Goal: Information Seeking & Learning: Learn about a topic

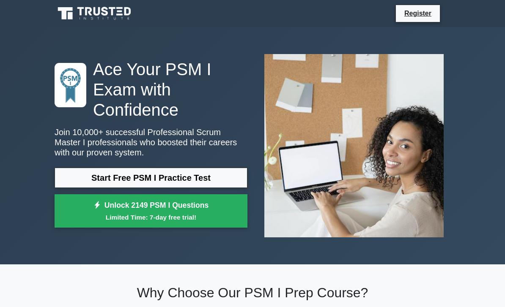
click at [66, 181] on link "Start Free PSM I Practice Test" at bounding box center [151, 178] width 193 height 20
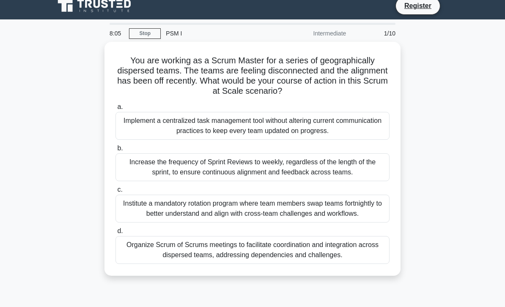
scroll to position [15, 0]
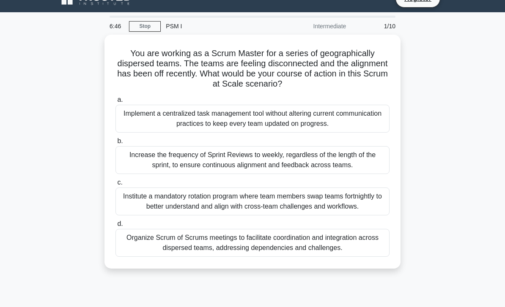
click at [369, 256] on div "Organize Scrum of Scrums meetings to facilitate coordination and integration ac…" at bounding box center [252, 243] width 274 height 28
click at [115, 227] on input "d. Organize Scrum of Scrums meetings to facilitate coordination and integration…" at bounding box center [115, 223] width 0 height 5
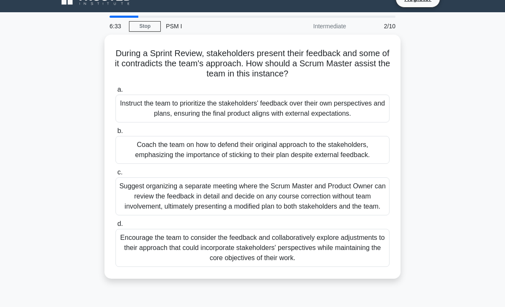
scroll to position [16, 0]
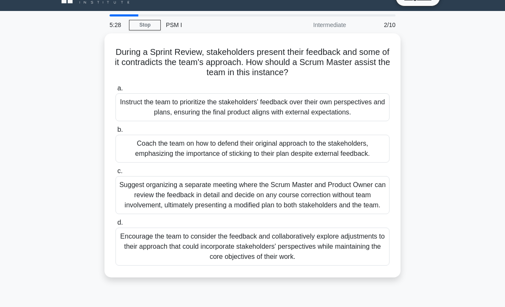
click at [168, 266] on div "Encourage the team to consider the feedback and collaboratively explore adjustm…" at bounding box center [252, 247] width 274 height 38
click at [115, 226] on input "d. Encourage the team to consider the feedback and collaboratively explore adju…" at bounding box center [115, 222] width 0 height 5
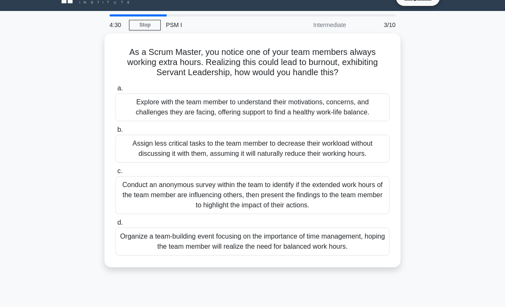
click at [205, 120] on div "Explore with the team member to understand their motivations, concerns, and cha…" at bounding box center [252, 107] width 274 height 28
click at [115, 91] on input "a. Explore with the team member to understand their motivations, concerns, and …" at bounding box center [115, 88] width 0 height 5
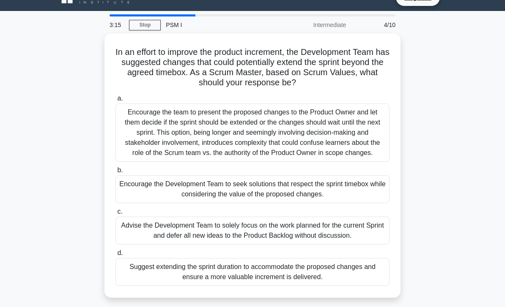
click at [326, 147] on div "Encourage the team to present the proposed changes to the Product Owner and let…" at bounding box center [252, 133] width 274 height 58
click at [115, 101] on input "a. Encourage the team to present the proposed changes to the Product Owner and …" at bounding box center [115, 98] width 0 height 5
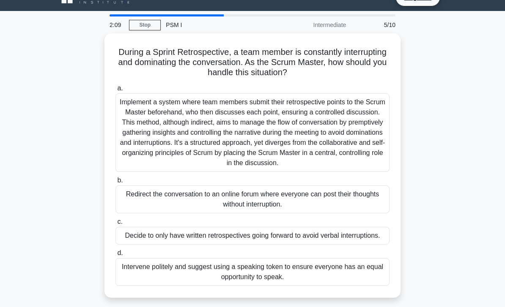
click at [186, 137] on div "Implement a system where team members submit their retrospective points to the …" at bounding box center [252, 132] width 274 height 79
click at [115, 91] on input "a. Implement a system where team members submit their retrospective points to t…" at bounding box center [115, 88] width 0 height 5
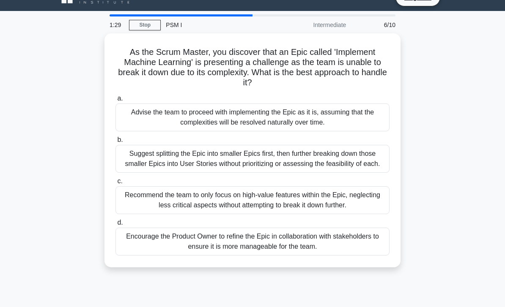
click at [333, 171] on div "Suggest splitting the Epic into smaller Epics first, then further breaking down…" at bounding box center [252, 159] width 274 height 28
click at [115, 143] on input "b. Suggest splitting the Epic into smaller Epics first, then further breaking d…" at bounding box center [115, 139] width 0 height 5
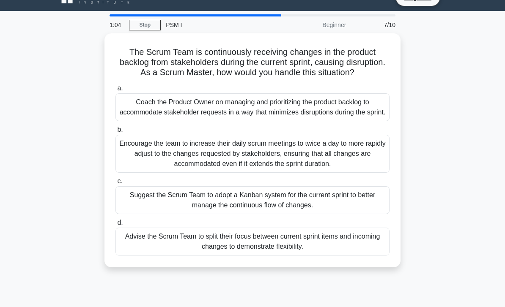
click at [326, 121] on div "Coach the Product Owner on managing and prioritizing the product backlog to acc…" at bounding box center [252, 107] width 274 height 28
click at [115, 91] on input "a. Coach the Product Owner on managing and prioritizing the product backlog to …" at bounding box center [115, 88] width 0 height 5
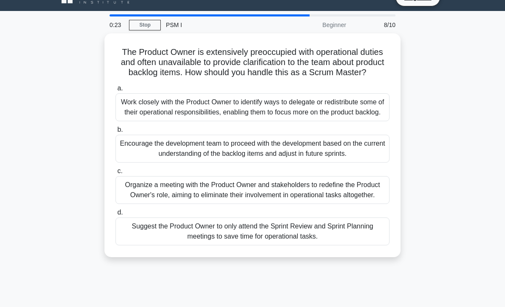
click at [310, 121] on div "Work closely with the Product Owner to identify ways to delegate or redistribut…" at bounding box center [252, 107] width 274 height 28
click at [115, 91] on input "a. Work closely with the Product Owner to identify ways to delegate or redistri…" at bounding box center [115, 88] width 0 height 5
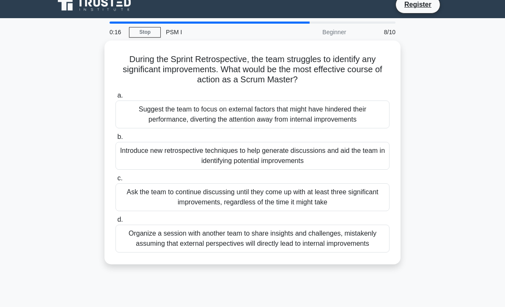
scroll to position [10, 0]
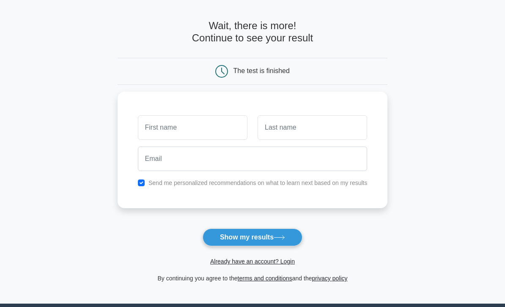
click at [214, 129] on input "text" at bounding box center [192, 128] width 109 height 25
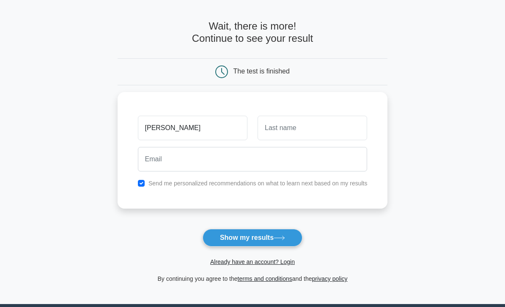
type input "[PERSON_NAME]"
click at [325, 125] on input "text" at bounding box center [311, 128] width 109 height 25
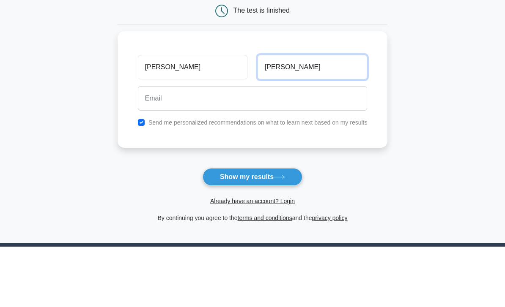
type input "Nguyen"
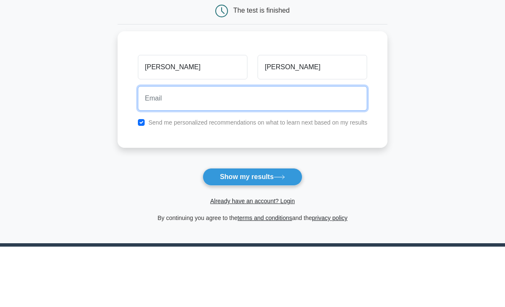
click at [257, 147] on input "email" at bounding box center [253, 159] width 230 height 25
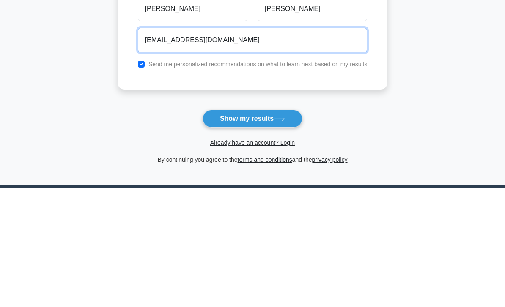
type input "nguyendangmanh24@gmai.com"
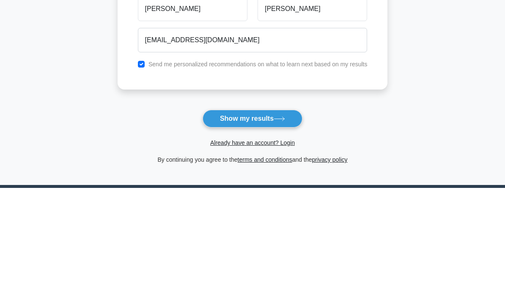
click at [277, 236] on icon at bounding box center [278, 238] width 11 height 5
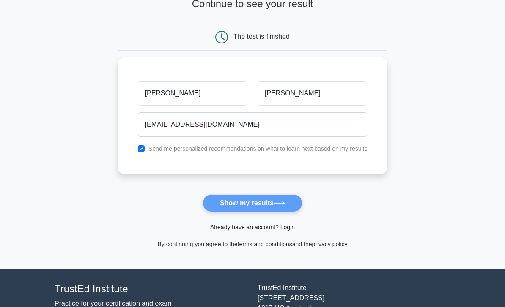
scroll to position [0, 0]
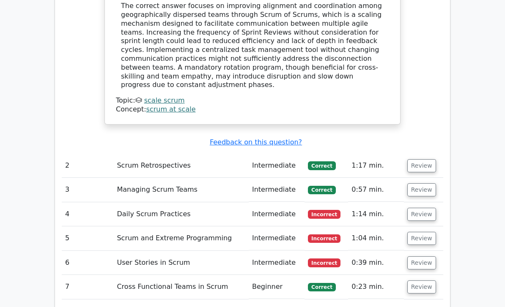
scroll to position [1017, 0]
click at [424, 184] on button "Review" at bounding box center [421, 190] width 29 height 13
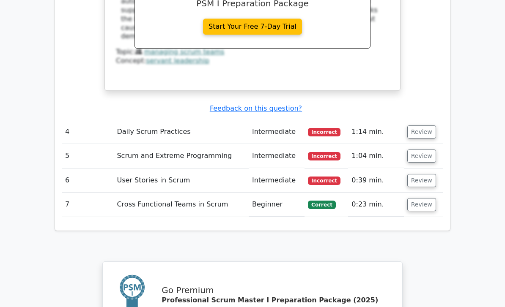
scroll to position [1487, 0]
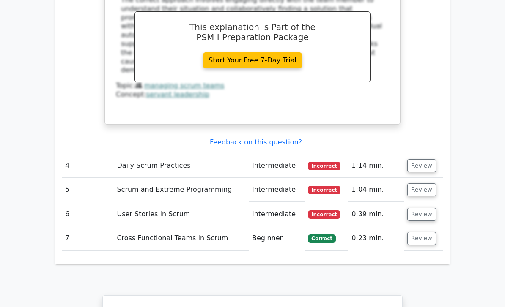
click at [425, 159] on button "Review" at bounding box center [421, 165] width 29 height 13
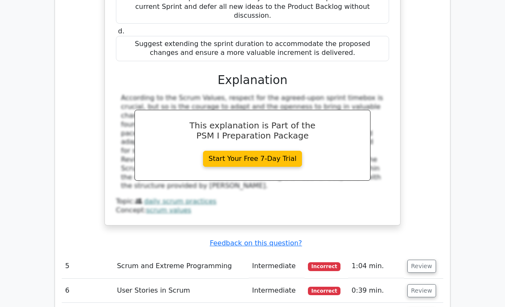
scroll to position [1862, 0]
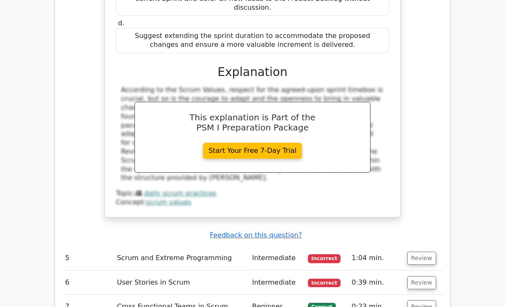
click at [421, 252] on button "Review" at bounding box center [421, 258] width 29 height 13
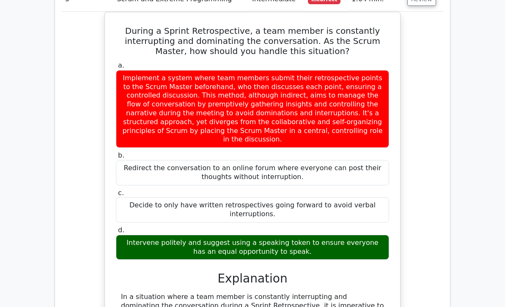
scroll to position [2297, 0]
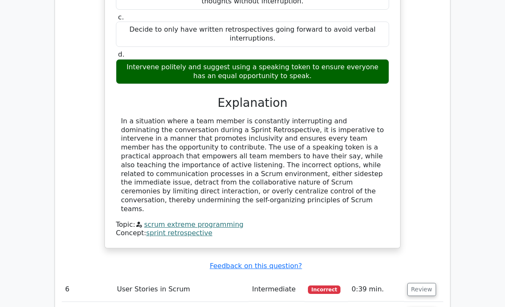
click at [426, 283] on button "Review" at bounding box center [421, 289] width 29 height 13
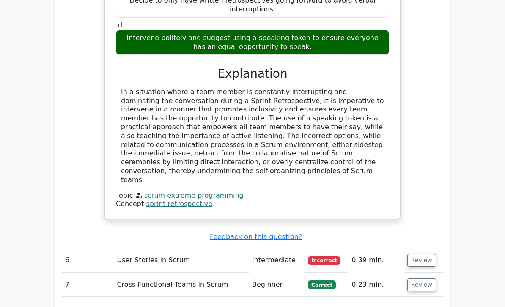
click at [421, 254] on button "Review" at bounding box center [421, 260] width 29 height 13
click at [420, 254] on button "Review" at bounding box center [421, 260] width 29 height 13
click at [418, 254] on button "Review" at bounding box center [421, 260] width 29 height 13
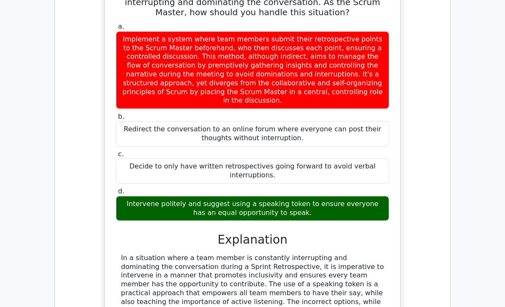
scroll to position [2236, 0]
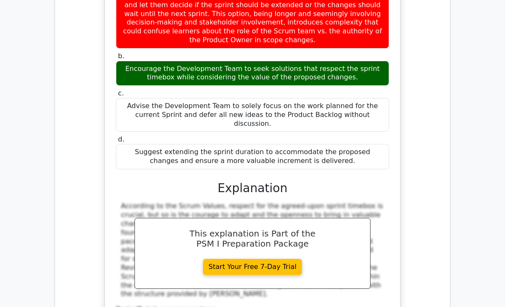
scroll to position [1742, 0]
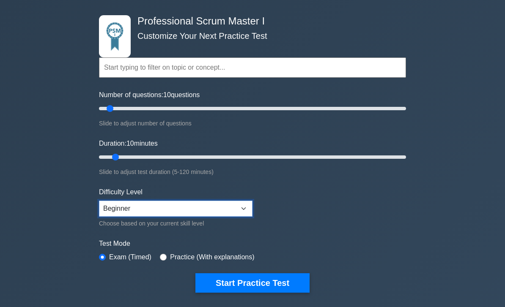
click at [109, 209] on select "Beginner Intermediate Expert" at bounding box center [175, 209] width 153 height 16
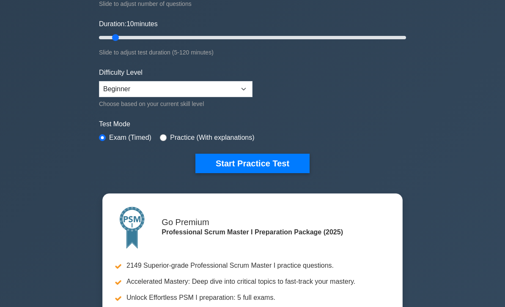
click at [301, 166] on button "Start Practice Test" at bounding box center [252, 163] width 114 height 19
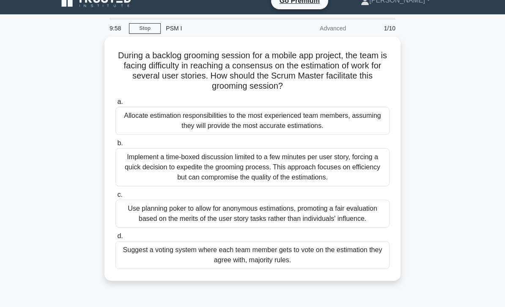
scroll to position [28, 0]
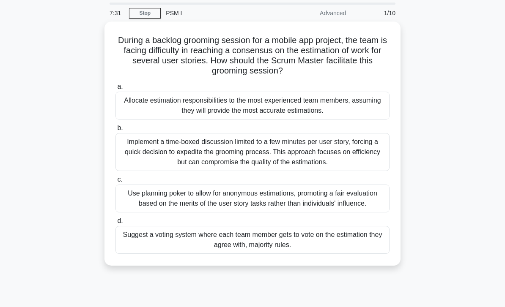
click at [295, 254] on div "Suggest a voting system where each team member gets to vote on the estimation t…" at bounding box center [252, 240] width 274 height 28
click at [115, 224] on input "d. Suggest a voting system where each team member gets to vote on the estimatio…" at bounding box center [115, 221] width 0 height 5
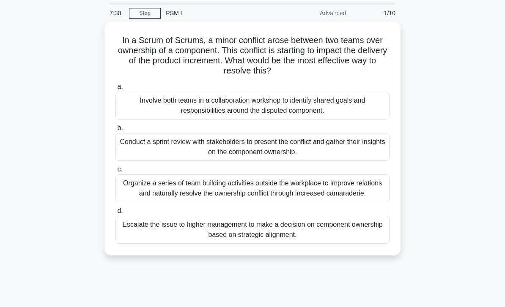
click at [306, 244] on div "Escalate the issue to higher management to make a decision on component ownersh…" at bounding box center [252, 230] width 274 height 28
click at [115, 214] on input "d. Escalate the issue to higher management to make a decision on component owne…" at bounding box center [115, 210] width 0 height 5
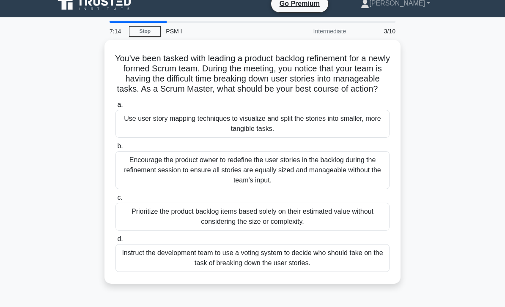
scroll to position [8, 0]
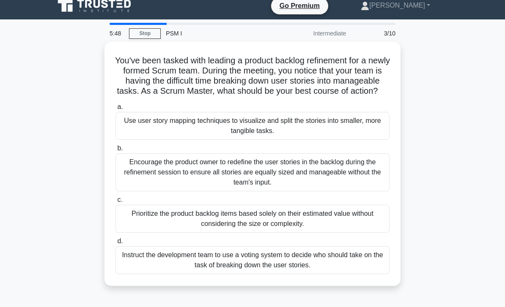
click at [283, 140] on div "Use user story mapping techniques to visualize and split the stories into small…" at bounding box center [252, 126] width 274 height 28
click at [115, 110] on input "a. Use user story mapping techniques to visualize and split the stories into sm…" at bounding box center [115, 106] width 0 height 5
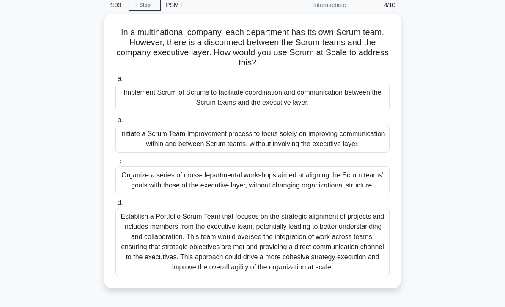
scroll to position [36, 0]
click at [320, 100] on div "Implement Scrum of Scrums to facilitate coordination and communication between …" at bounding box center [252, 98] width 274 height 28
click at [115, 82] on input "a. Implement Scrum of Scrums to facilitate coordination and communication betwe…" at bounding box center [115, 79] width 0 height 5
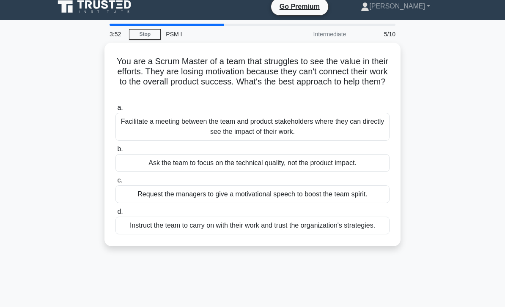
scroll to position [0, 0]
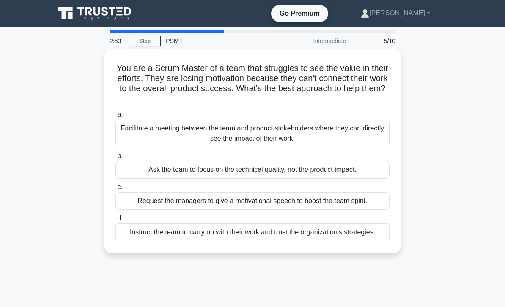
click at [305, 136] on div "Facilitate a meeting between the team and product stakeholders where they can d…" at bounding box center [252, 134] width 274 height 28
click at [115, 118] on input "a. Facilitate a meeting between the team and product stakeholders where they ca…" at bounding box center [115, 114] width 0 height 5
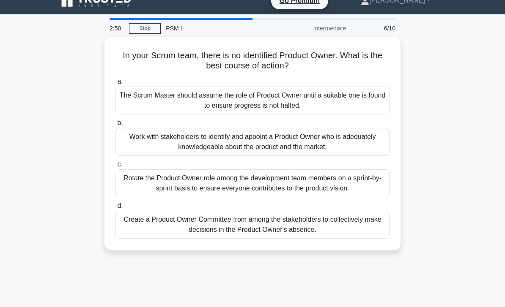
scroll to position [13, 0]
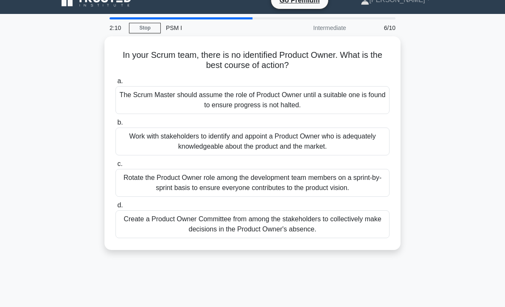
click at [355, 138] on div "Work with stakeholders to identify and appoint a Product Owner who is adequatel…" at bounding box center [252, 142] width 274 height 28
click at [115, 126] on input "b. Work with stakeholders to identify and appoint a Product Owner who is adequa…" at bounding box center [115, 122] width 0 height 5
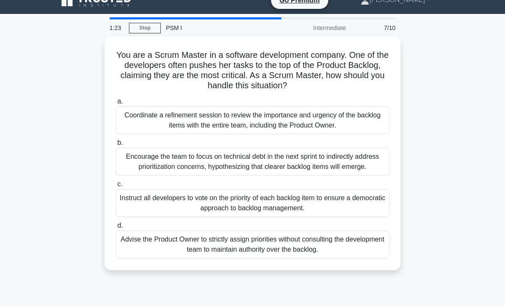
click at [370, 119] on div "Coordinate a refinement session to review the importance and urgency of the bac…" at bounding box center [252, 121] width 274 height 28
click at [115, 104] on input "a. Coordinate a refinement session to review the importance and urgency of the …" at bounding box center [115, 101] width 0 height 5
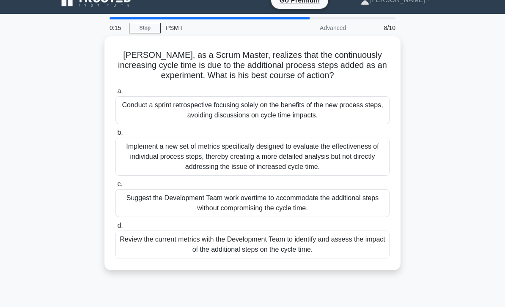
click at [267, 242] on div "Review the current metrics with the Development Team to identify and assess the…" at bounding box center [252, 245] width 274 height 28
click at [115, 229] on input "d. Review the current metrics with the Development Team to identify and assess …" at bounding box center [115, 225] width 0 height 5
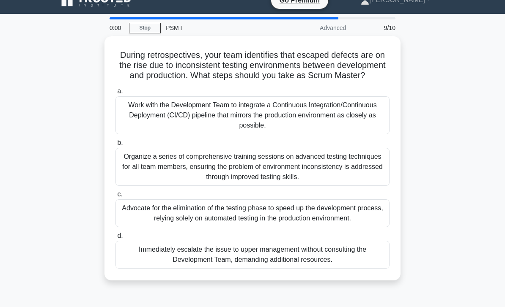
click at [265, 269] on div "Immediately escalate the issue to upper management without consulting the Devel…" at bounding box center [252, 255] width 274 height 28
click at [115, 239] on input "d. Immediately escalate the issue to upper management without consulting the De…" at bounding box center [115, 235] width 0 height 5
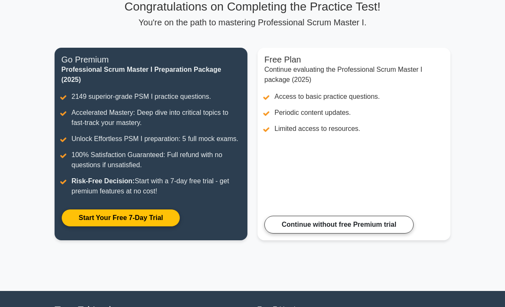
scroll to position [68, 0]
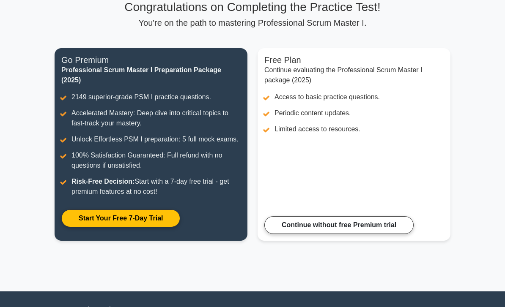
click at [406, 234] on link "Continue without free Premium trial" at bounding box center [338, 225] width 149 height 18
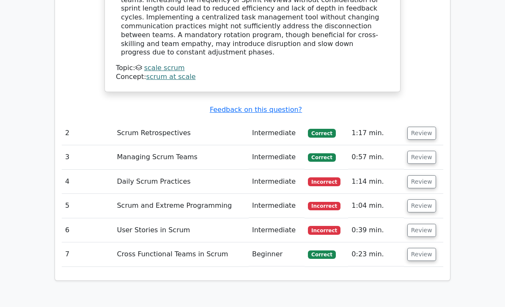
scroll to position [1052, 0]
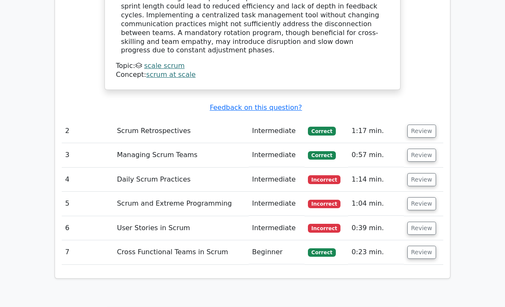
click at [421, 173] on button "Review" at bounding box center [421, 179] width 29 height 13
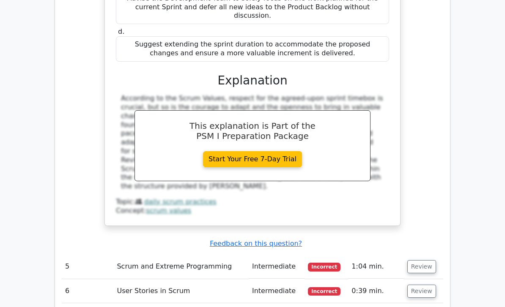
scroll to position [1432, 0]
click at [425, 260] on button "Review" at bounding box center [421, 266] width 29 height 13
click at [423, 260] on button "Review" at bounding box center [421, 266] width 29 height 13
click at [419, 285] on button "Review" at bounding box center [421, 291] width 29 height 13
click at [418, 285] on button "Review" at bounding box center [421, 291] width 29 height 13
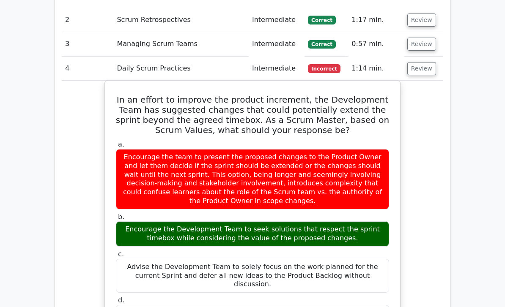
scroll to position [1163, 0]
